Goal: Navigation & Orientation: Find specific page/section

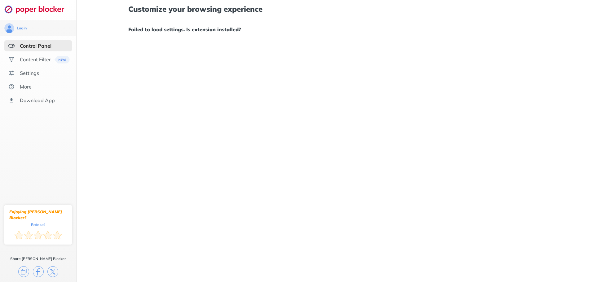
click at [32, 44] on div "Control Panel" at bounding box center [36, 46] width 32 height 6
click at [24, 29] on div "Login" at bounding box center [22, 28] width 10 height 5
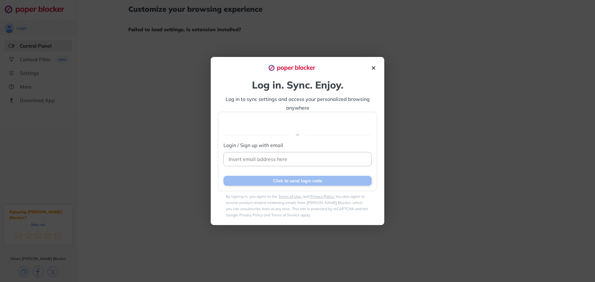
click at [377, 66] on img at bounding box center [373, 68] width 7 height 7
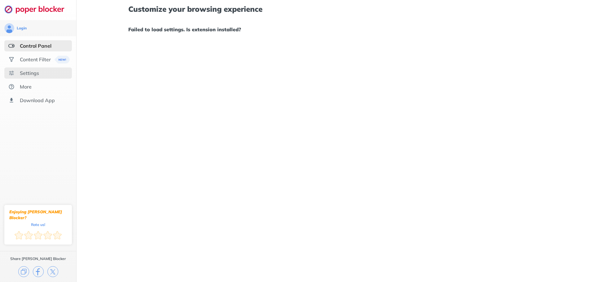
click at [21, 75] on div "Settings" at bounding box center [29, 73] width 19 height 6
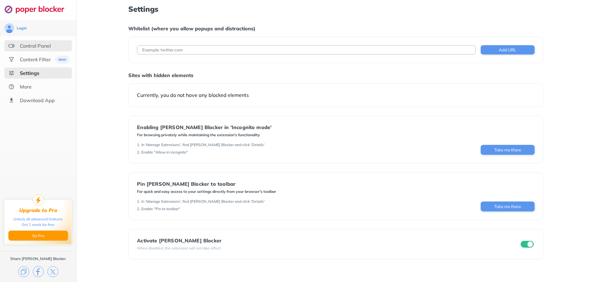
click at [53, 46] on div "Control Panel" at bounding box center [38, 45] width 68 height 11
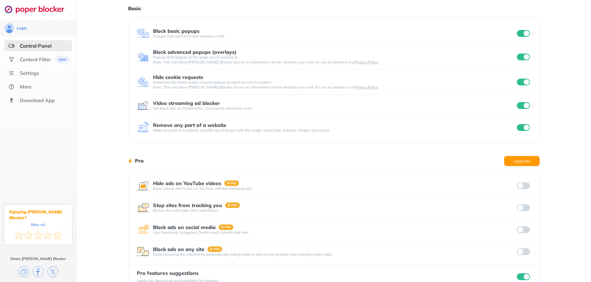
scroll to position [38, 0]
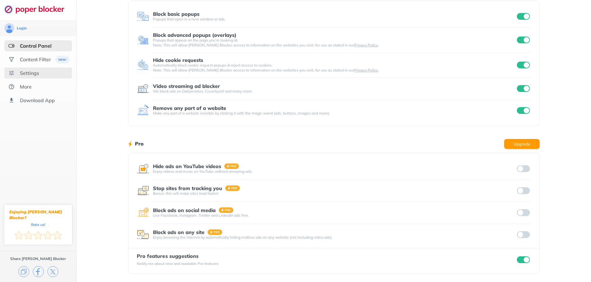
click at [38, 73] on div "Settings" at bounding box center [29, 73] width 19 height 6
